Goal: Task Accomplishment & Management: Complete application form

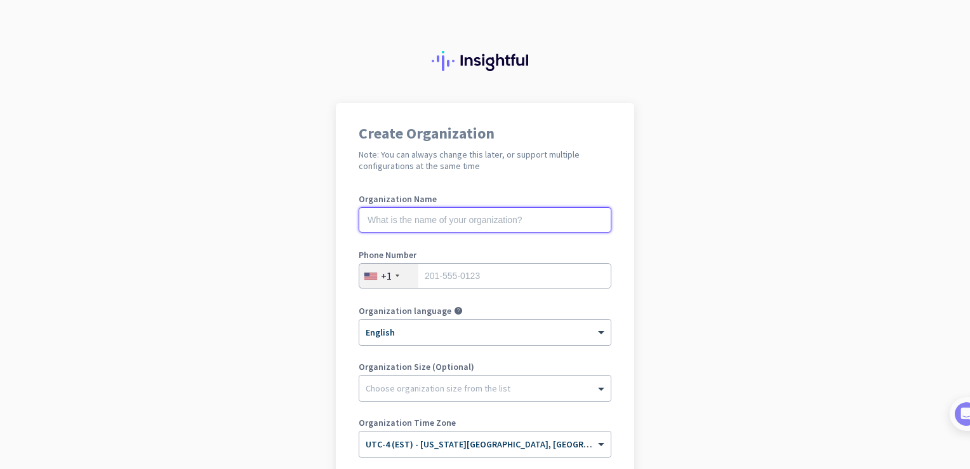
click at [434, 216] on input "text" at bounding box center [485, 219] width 253 height 25
click at [411, 164] on h2 "Note: You can always change this later, or support multiple configurations at t…" at bounding box center [485, 160] width 253 height 23
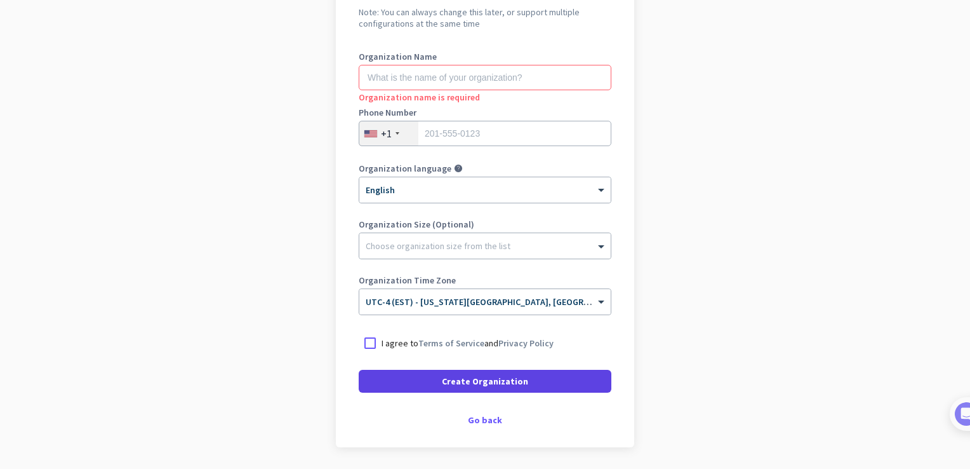
scroll to position [120, 0]
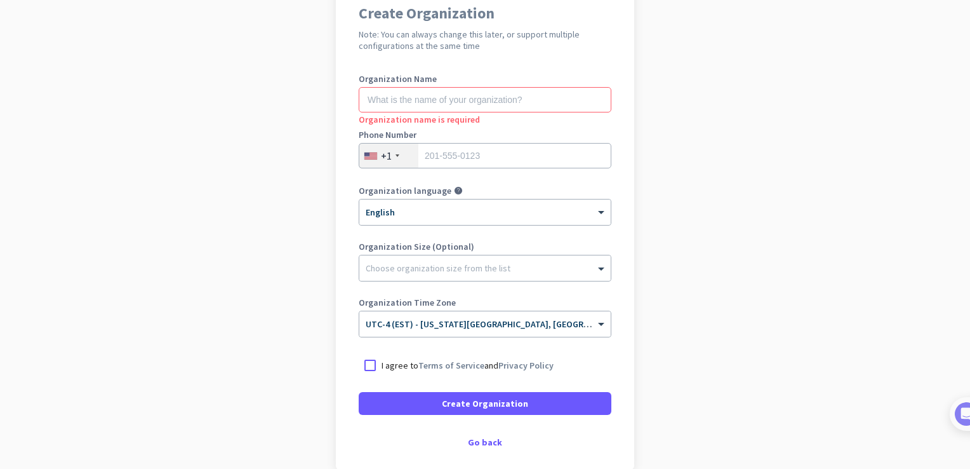
click at [393, 364] on p "I agree to Terms of Service and Privacy Policy" at bounding box center [468, 365] width 172 height 13
click at [0, 0] on input "I agree to Terms of Service and Privacy Policy" at bounding box center [0, 0] width 0 height 0
click at [441, 103] on input "text" at bounding box center [485, 99] width 253 height 25
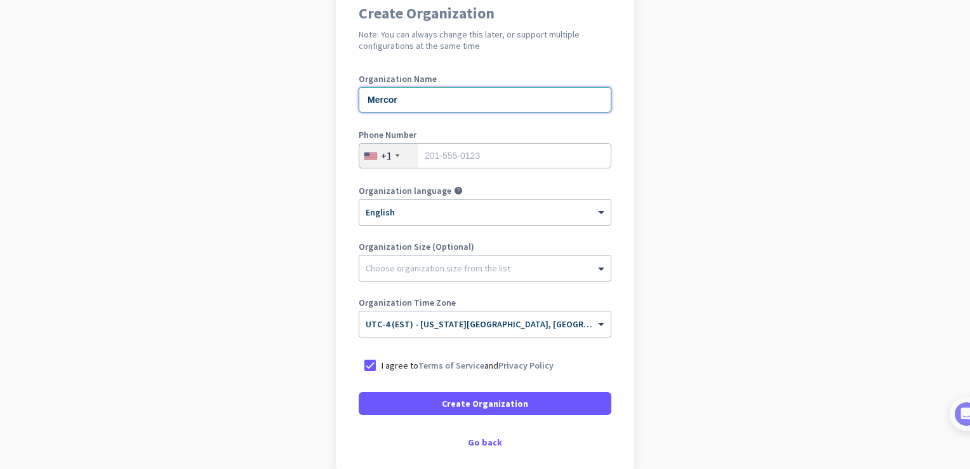
type input "Mercor"
click at [455, 151] on input "tel" at bounding box center [485, 155] width 253 height 25
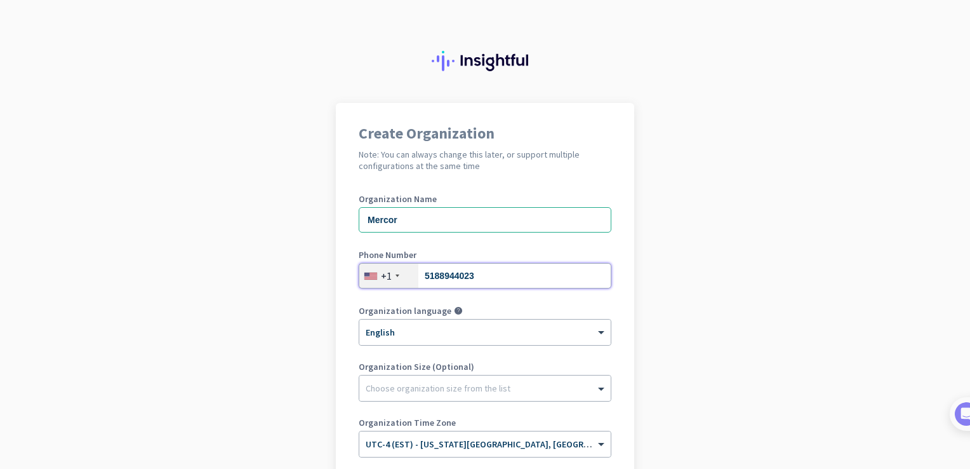
type input "5188944023"
click at [559, 299] on div "Phone Number [PHONE_NUMBER]" at bounding box center [485, 275] width 253 height 51
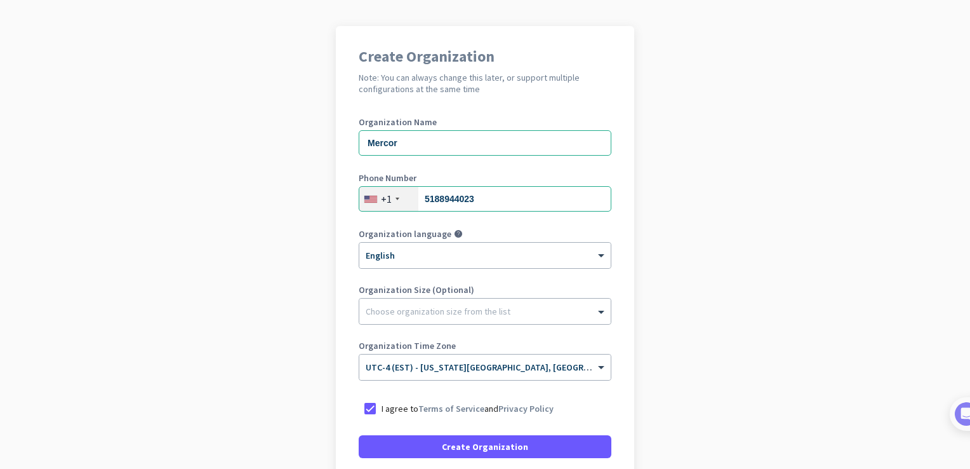
scroll to position [183, 0]
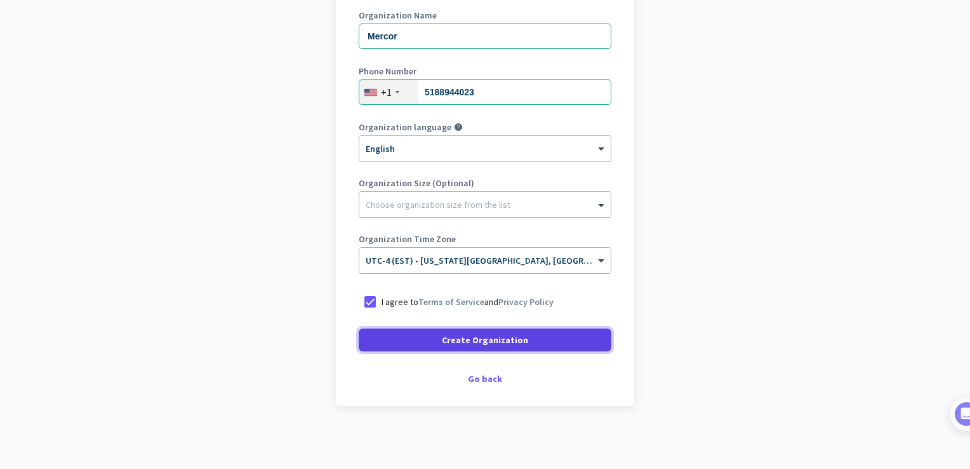
click at [458, 344] on span "Create Organization" at bounding box center [485, 339] width 86 height 13
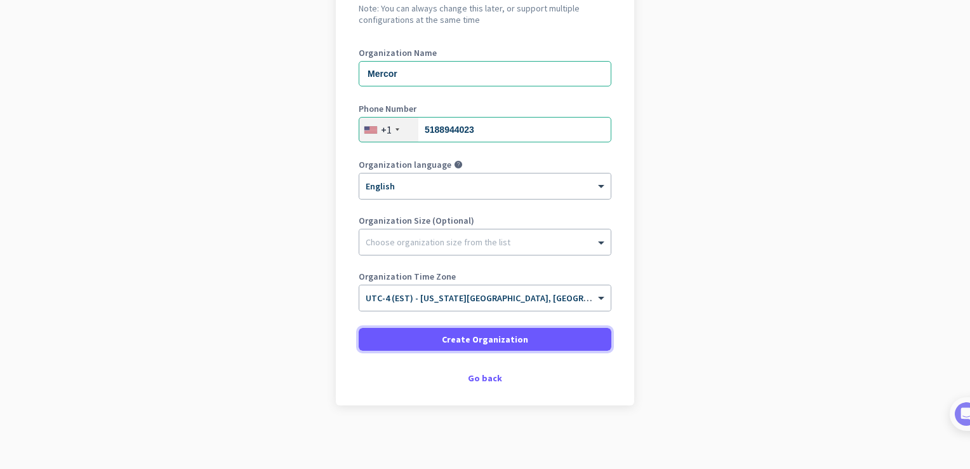
scroll to position [145, 0]
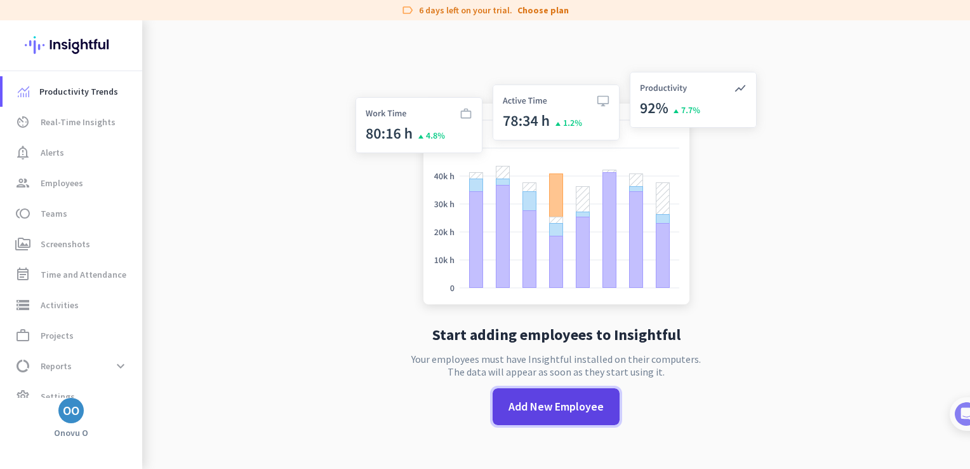
click at [559, 415] on span at bounding box center [556, 406] width 127 height 30
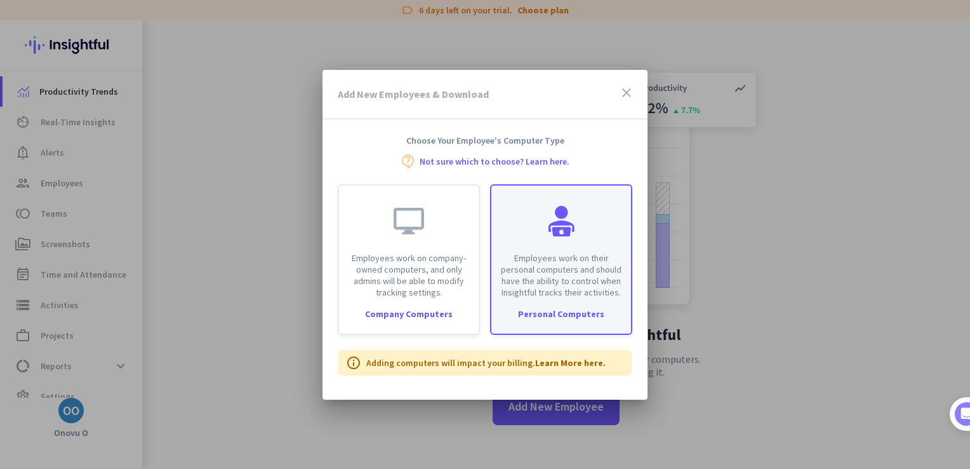
click at [592, 265] on p "Employees work on their personal computers and should have the ability to contr…" at bounding box center [561, 275] width 124 height 46
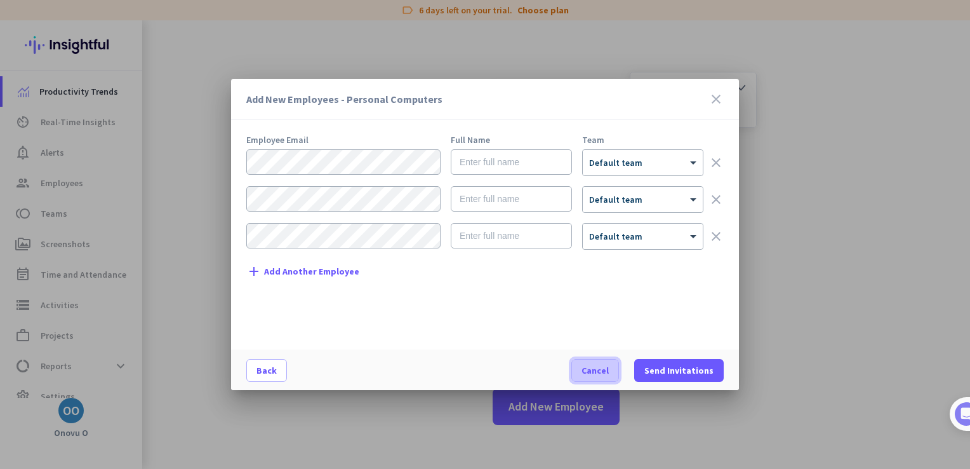
click at [599, 362] on span "button" at bounding box center [595, 370] width 46 height 30
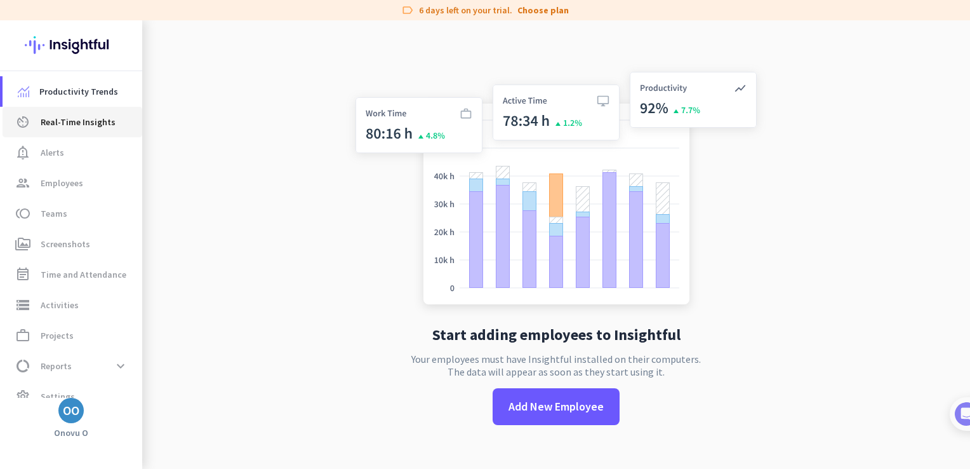
click at [83, 128] on span "Real-Time Insights" at bounding box center [78, 121] width 75 height 15
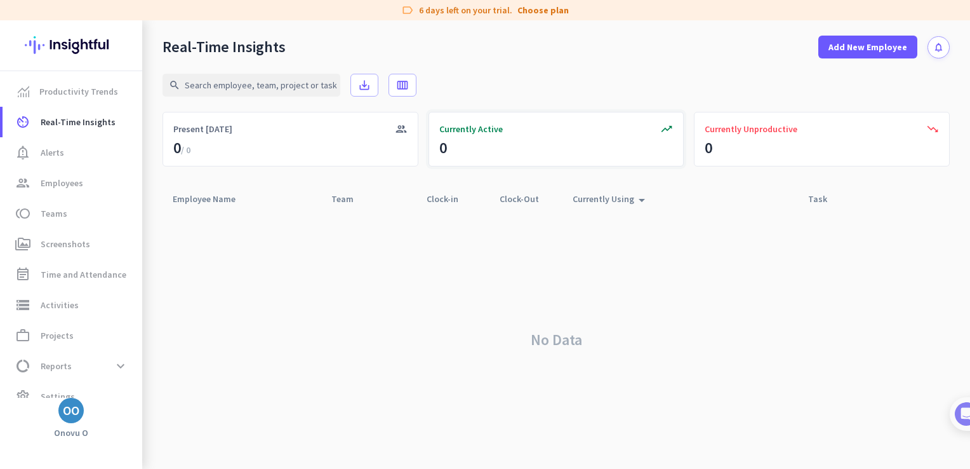
click at [547, 157] on div "trending_up Currently Active 0" at bounding box center [557, 139] width 256 height 55
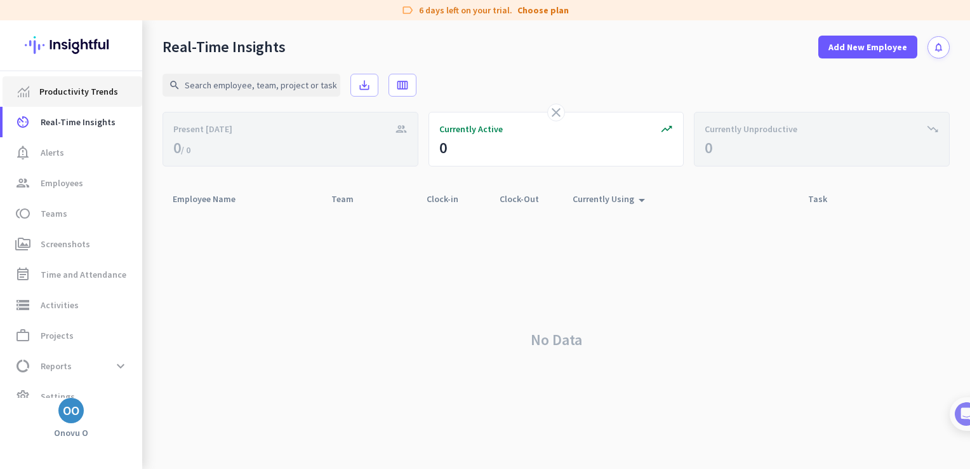
click at [57, 93] on span "Productivity Trends" at bounding box center [78, 91] width 79 height 15
